Goal: Information Seeking & Learning: Find specific fact

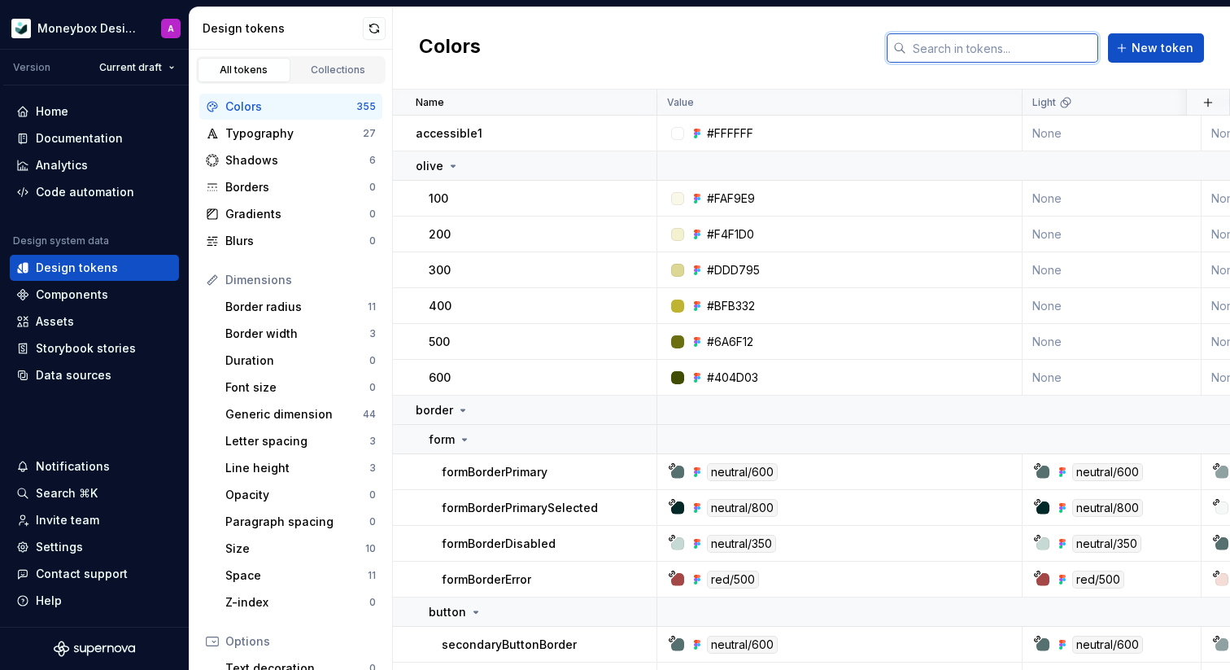
click at [977, 46] on input "text" at bounding box center [1002, 47] width 192 height 29
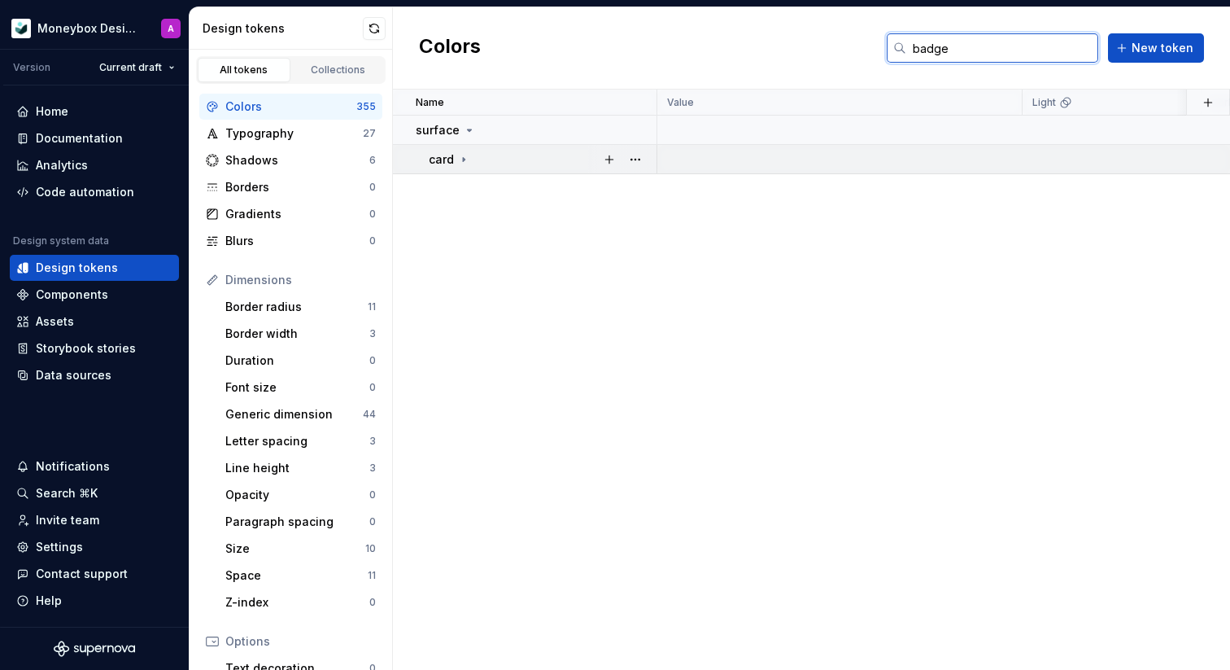
type input "badge"
click at [464, 151] on div "card" at bounding box center [449, 159] width 41 height 16
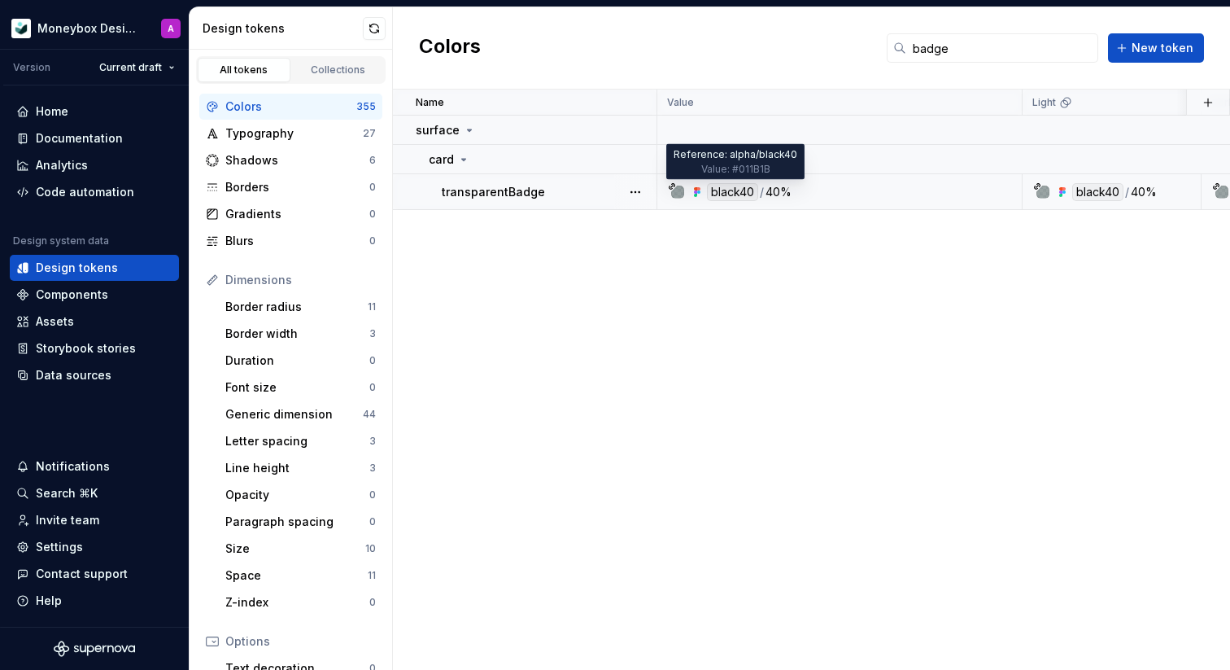
click at [735, 189] on div "black40" at bounding box center [732, 192] width 51 height 18
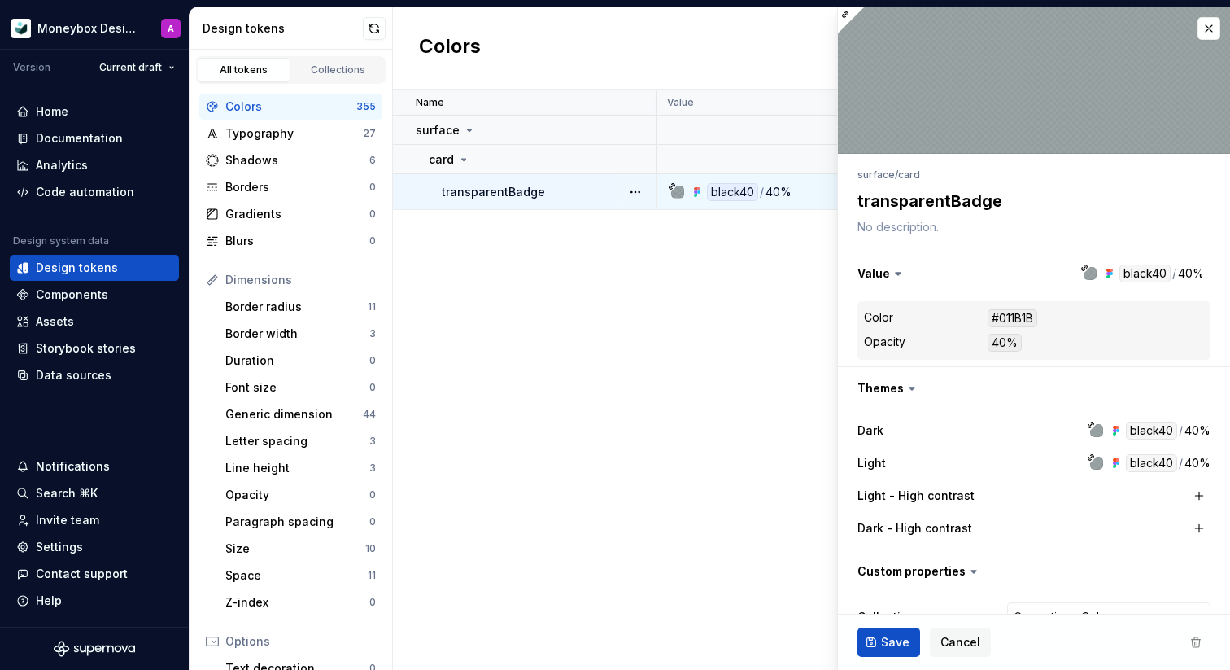
type textarea "*"
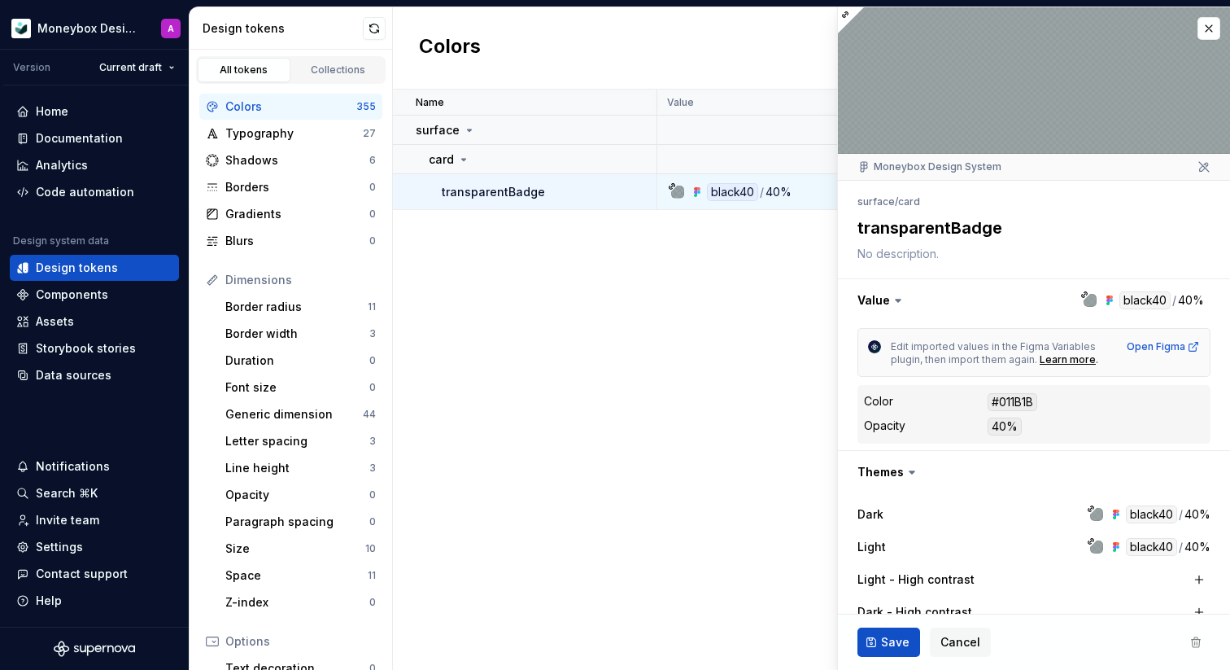
click at [1018, 401] on div "#011B1B" at bounding box center [1013, 402] width 50 height 18
copy div "011B1B"
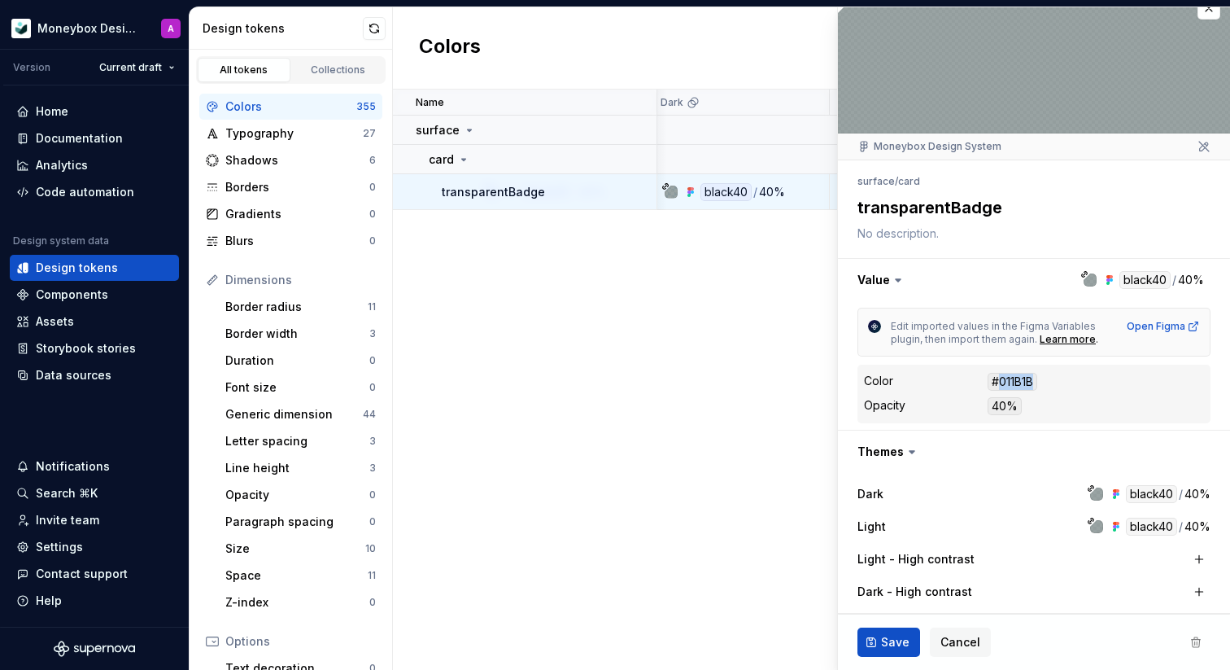
scroll to position [47, 0]
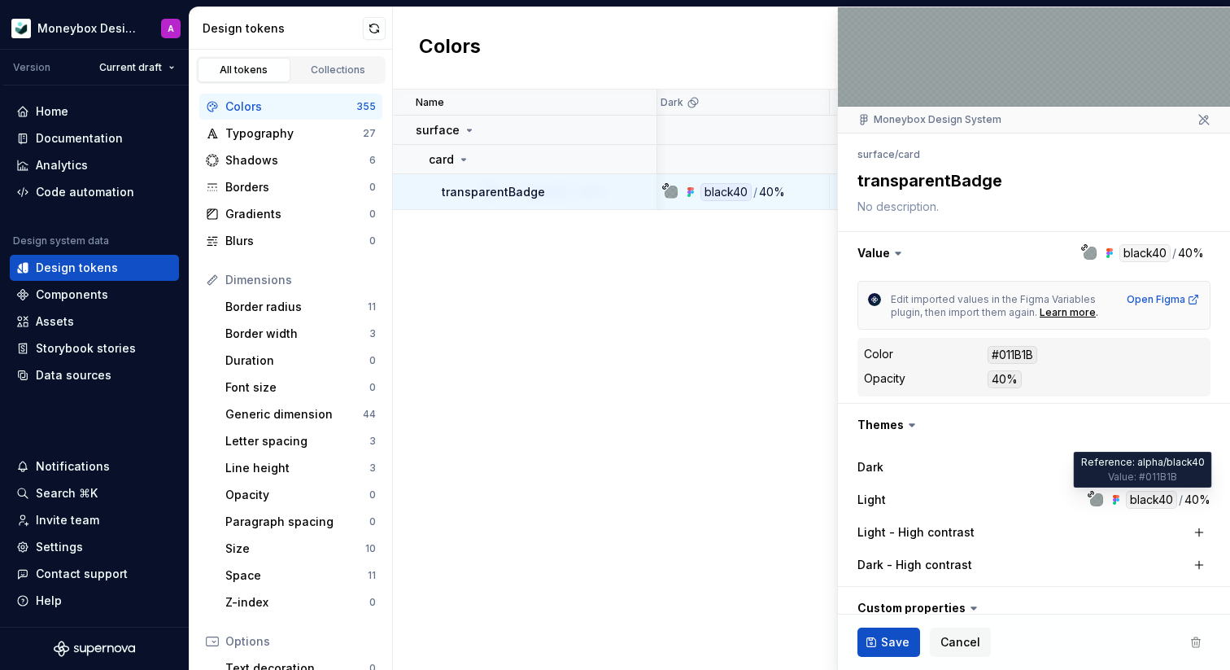
click at [1142, 499] on div "black40" at bounding box center [1151, 500] width 51 height 18
copy div "black40"
click at [952, 656] on button "Cancel" at bounding box center [960, 641] width 61 height 29
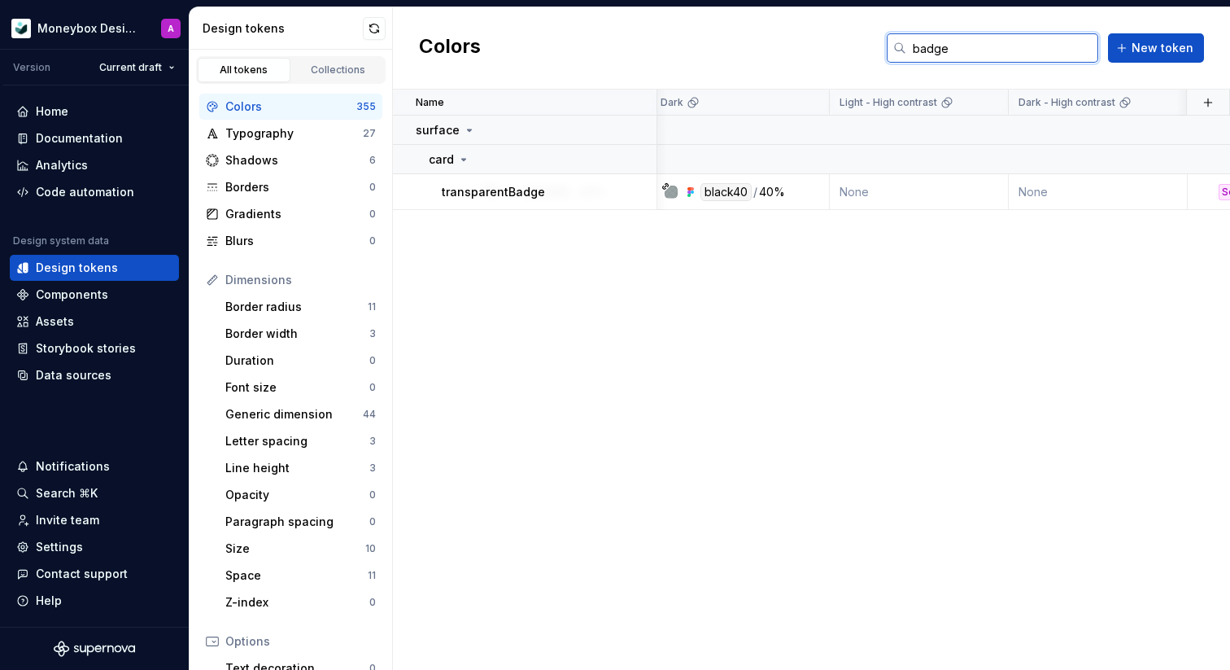
drag, startPoint x: 1009, startPoint y: 42, endPoint x: 863, endPoint y: 30, distance: 146.1
click at [863, 30] on div "Colors badge New token" at bounding box center [811, 48] width 837 height 82
paste input "lack40"
type input "black40"
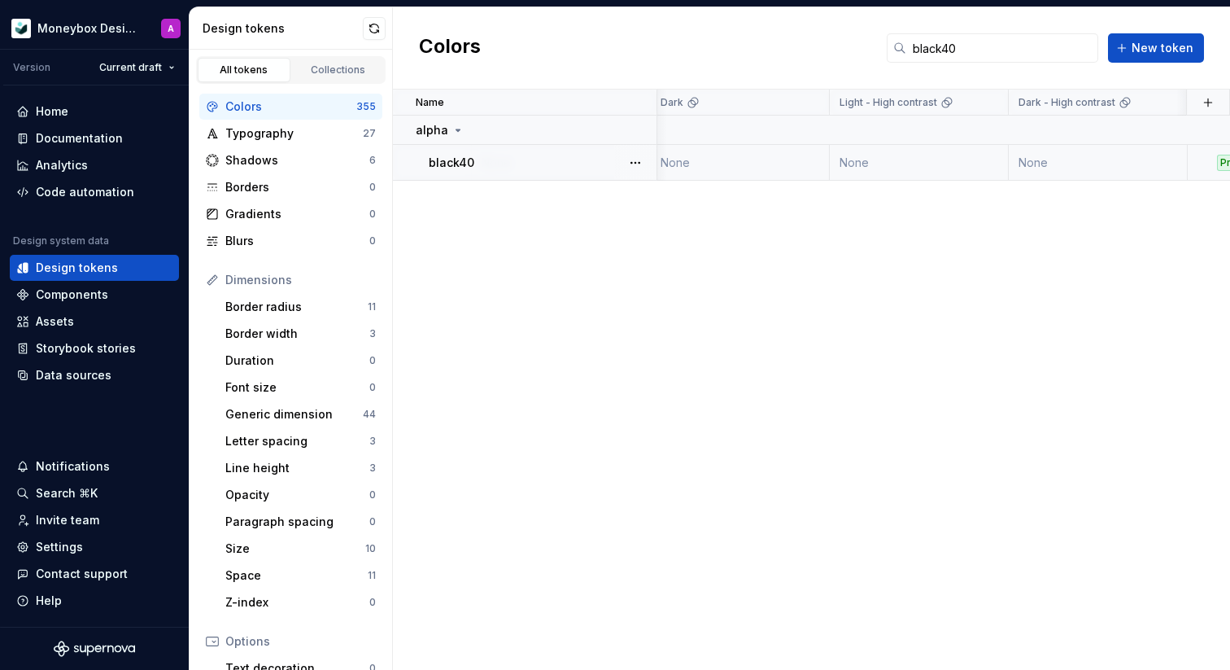
click at [519, 167] on div "black40" at bounding box center [542, 163] width 227 height 16
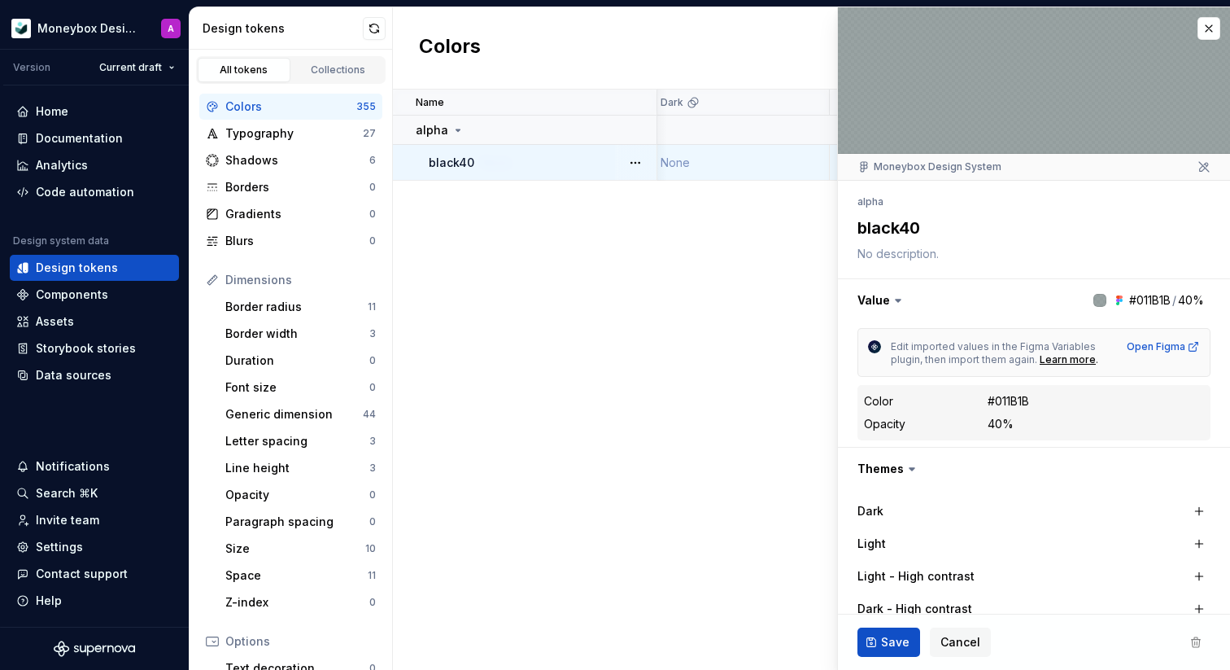
click at [1012, 402] on div "#011B1B" at bounding box center [1008, 401] width 41 height 16
copy div "011B1B"
type textarea "*"
